Goal: Task Accomplishment & Management: Use online tool/utility

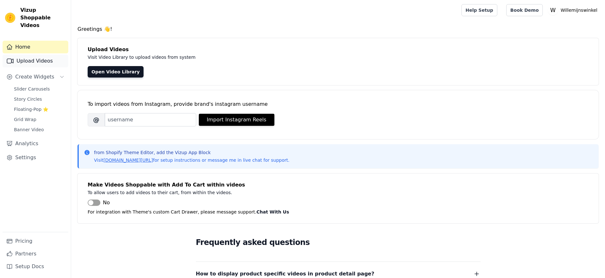
click at [38, 55] on link "Upload Videos" at bounding box center [36, 61] width 66 height 13
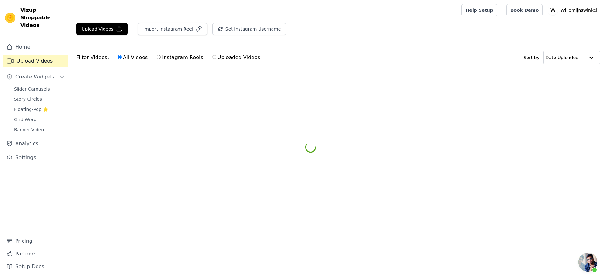
scroll to position [156, 0]
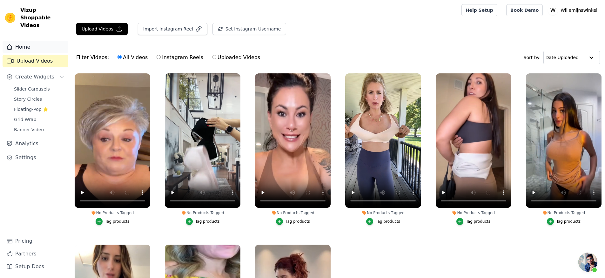
click at [21, 41] on link "Home" at bounding box center [36, 47] width 66 height 13
